Goal: Find specific page/section: Find specific page/section

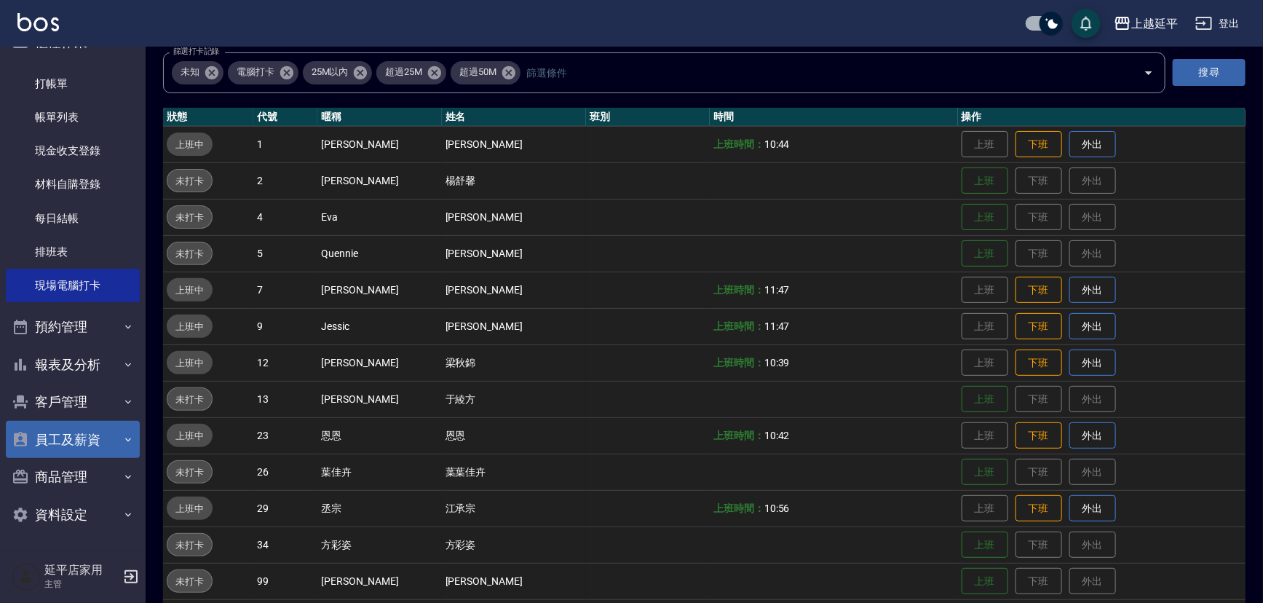
scroll to position [132, 0]
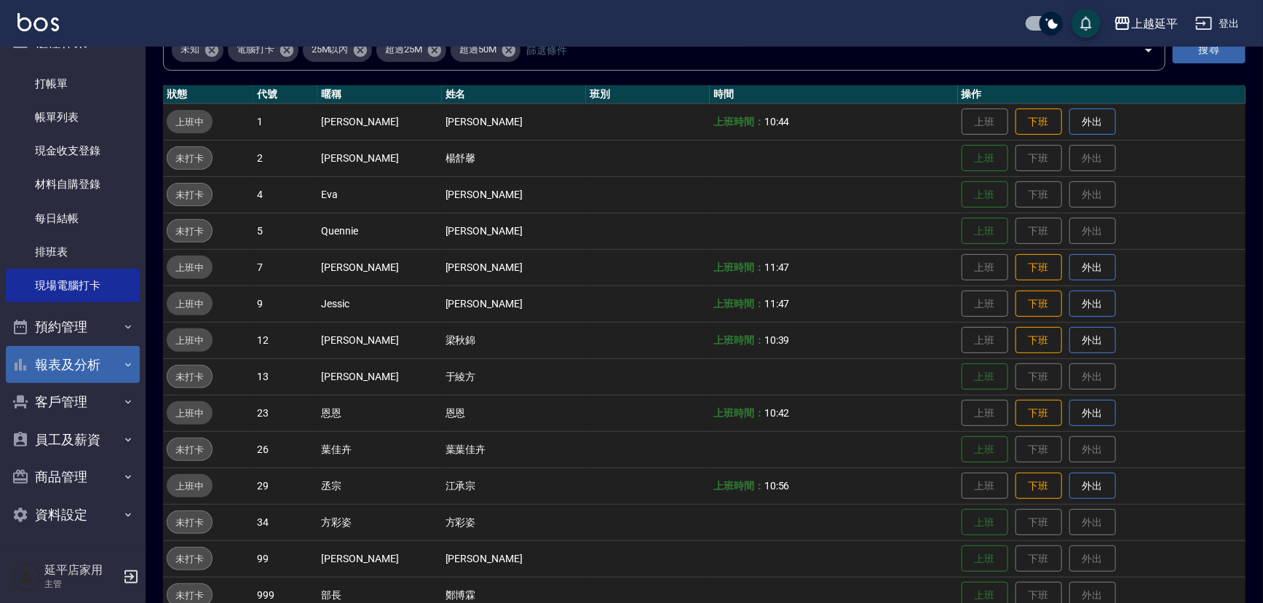
click at [87, 367] on button "報表及分析" at bounding box center [73, 365] width 134 height 38
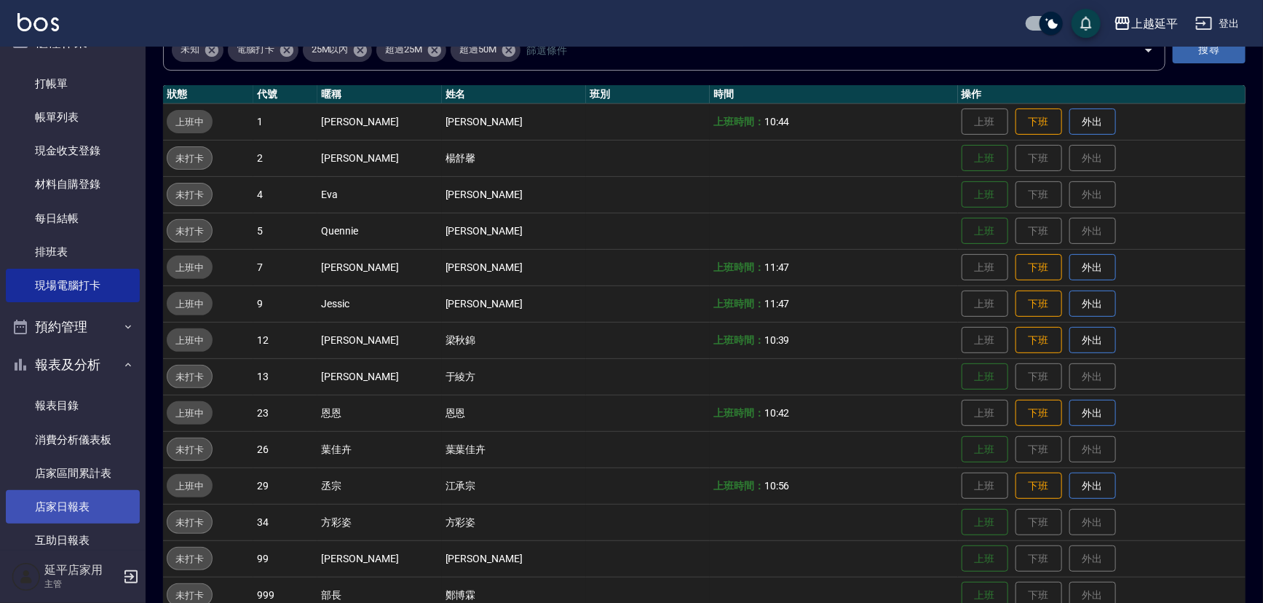
click at [76, 494] on link "店家日報表" at bounding box center [73, 506] width 134 height 33
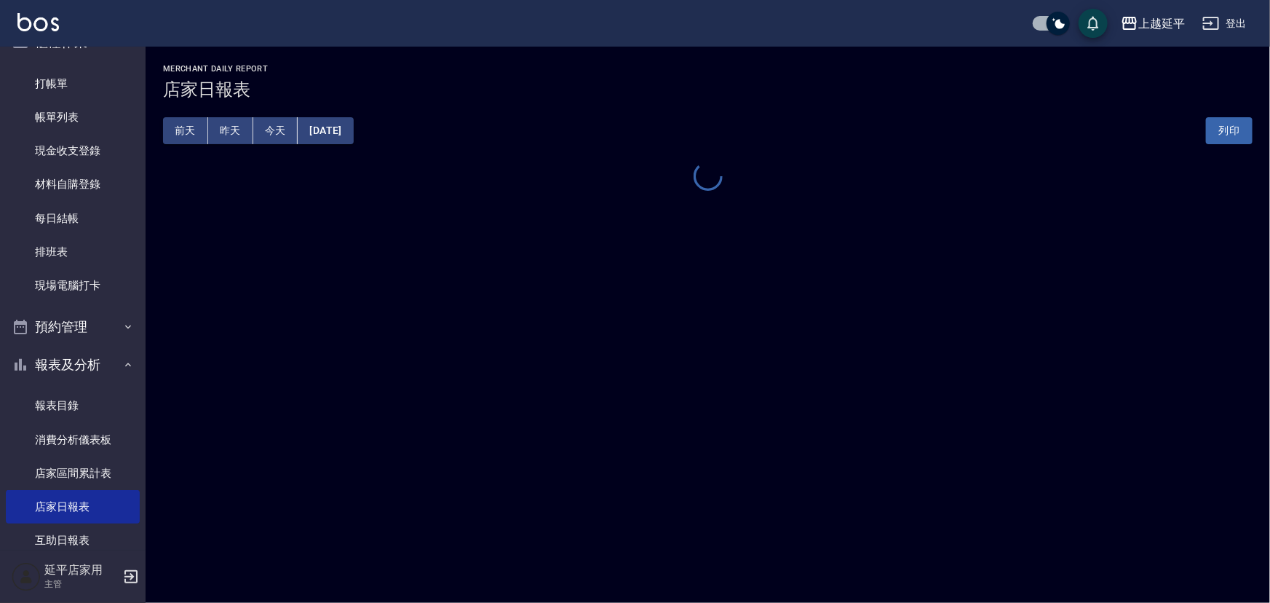
click at [231, 131] on button "昨天" at bounding box center [230, 130] width 45 height 27
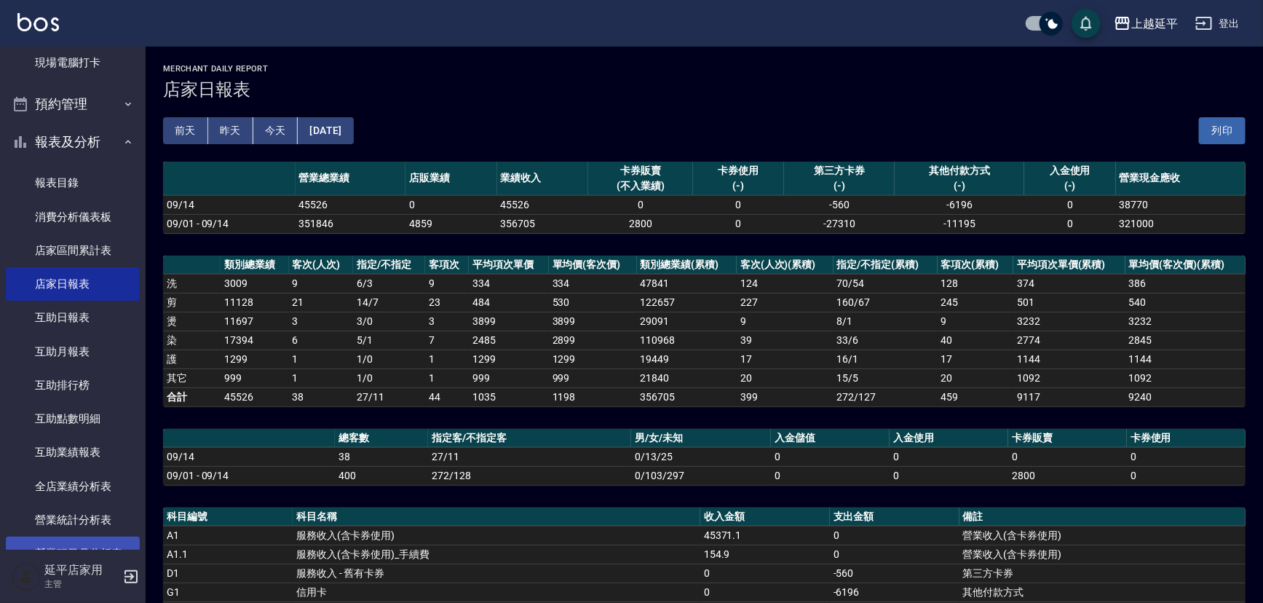
scroll to position [330, 0]
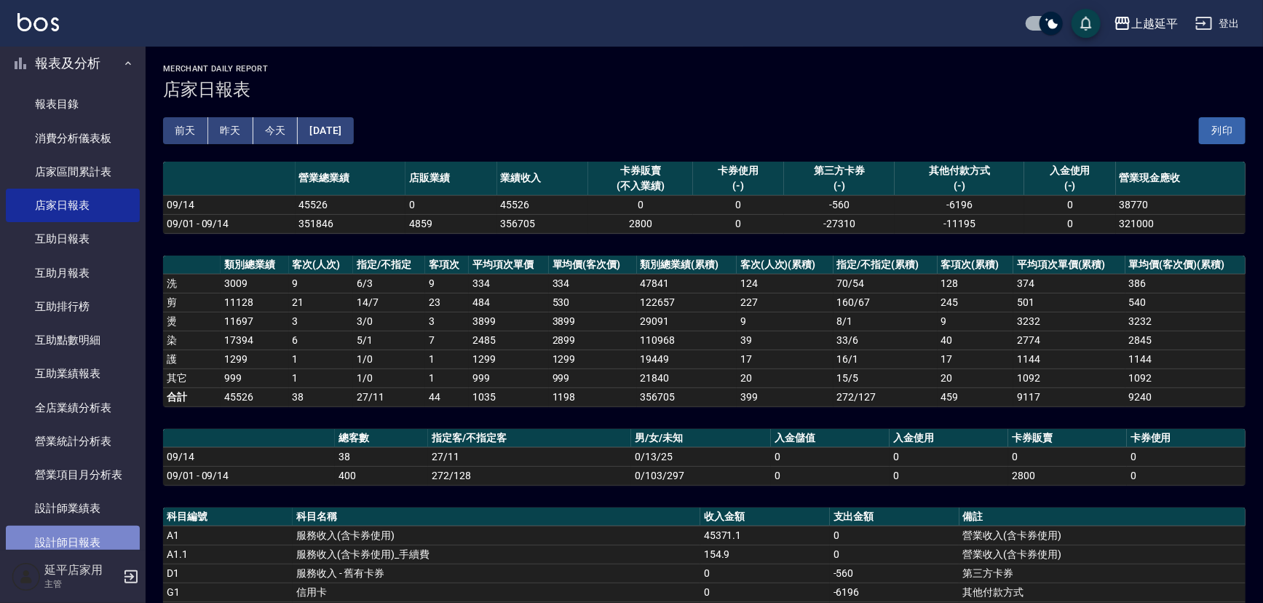
click at [87, 547] on link "設計師日報表" at bounding box center [73, 542] width 134 height 33
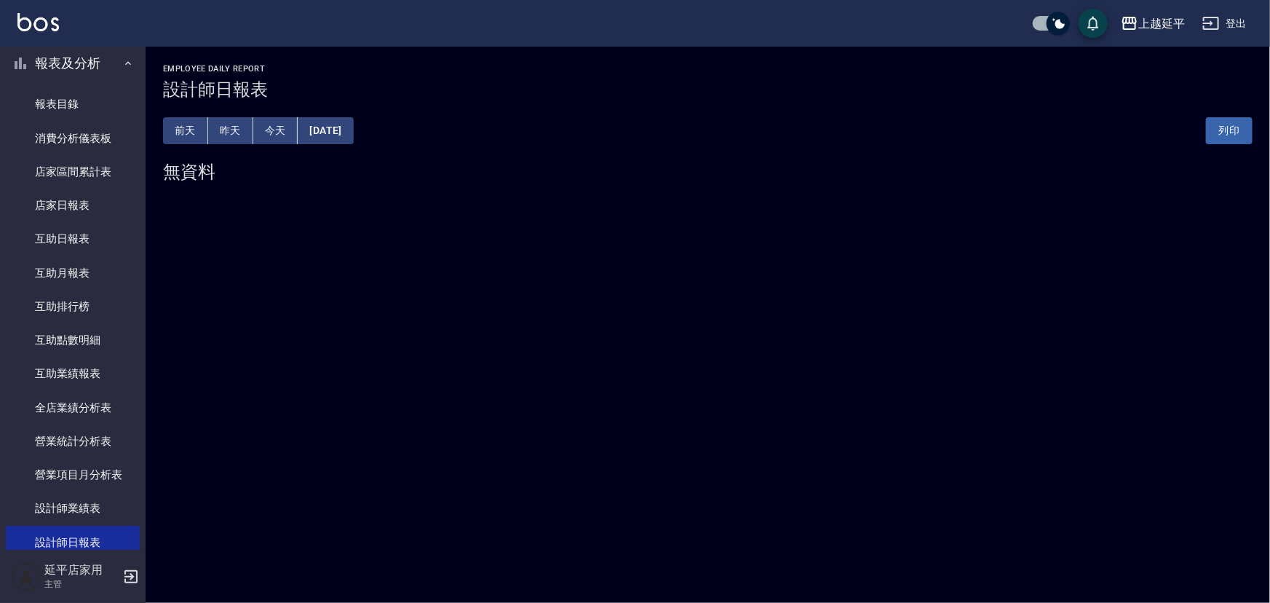
click at [229, 122] on button "昨天" at bounding box center [230, 130] width 45 height 27
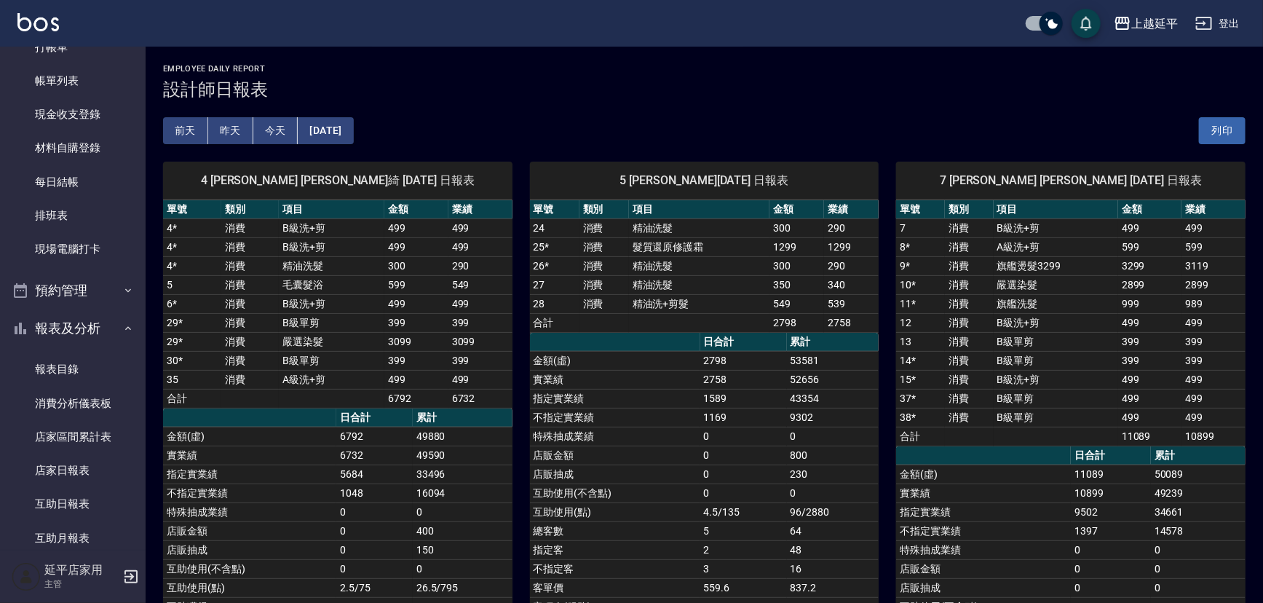
click at [186, 127] on button "前天" at bounding box center [185, 130] width 45 height 27
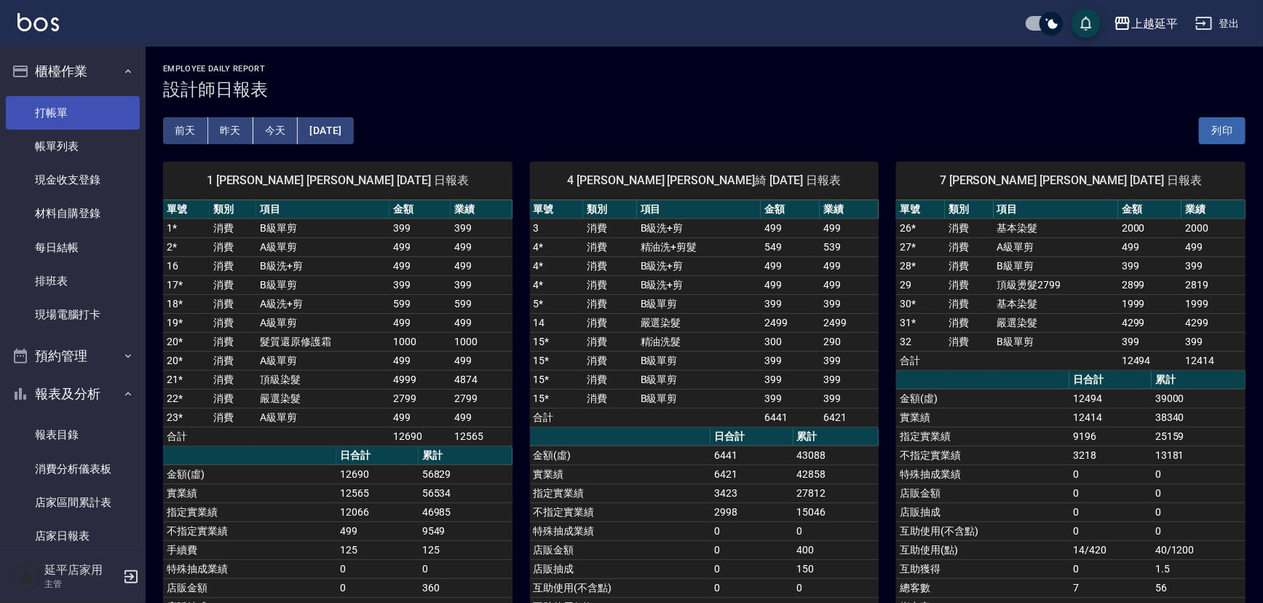
click at [90, 114] on link "打帳單" at bounding box center [73, 112] width 134 height 33
